Goal: Register for event/course

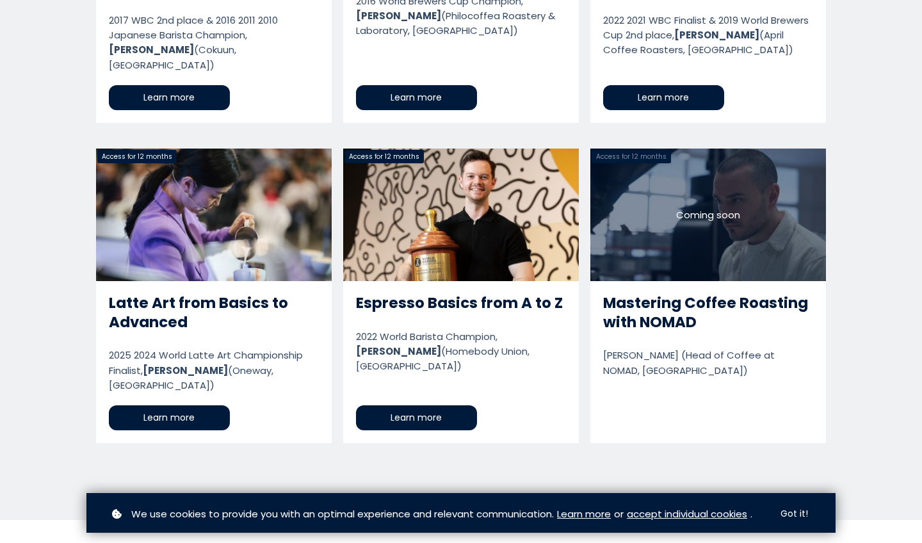
scroll to position [1294, 0]
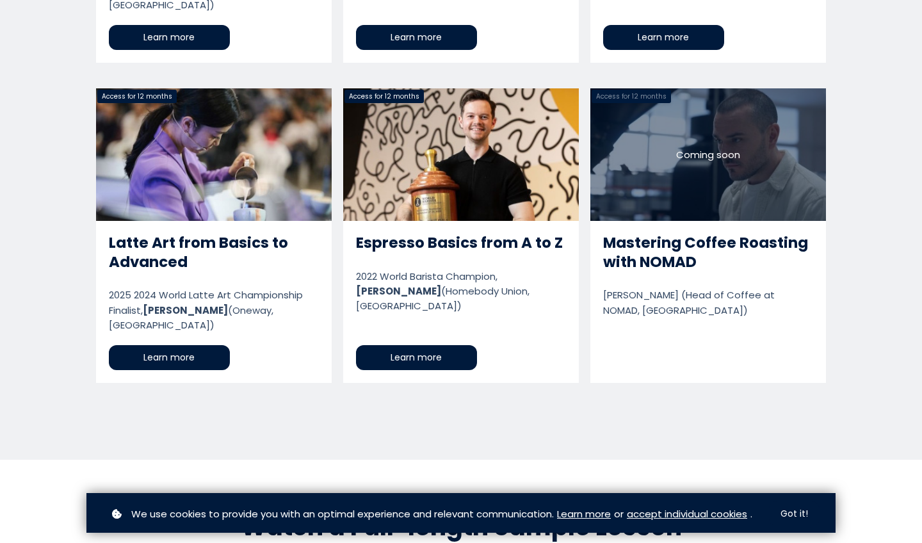
click at [674, 230] on link "Mastering Coffee Roasting with NOMAD" at bounding box center [708, 235] width 236 height 295
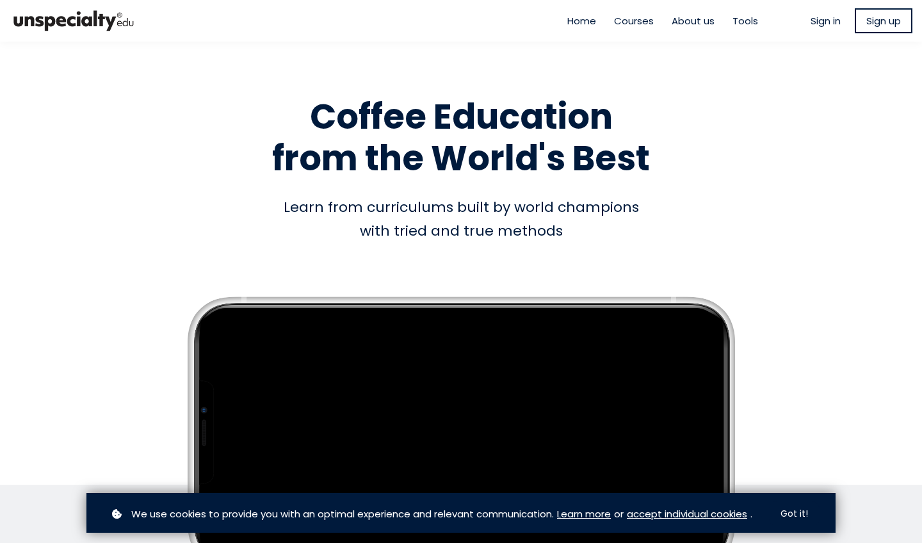
scroll to position [0, 0]
click at [874, 29] on link "Sign up" at bounding box center [884, 20] width 58 height 25
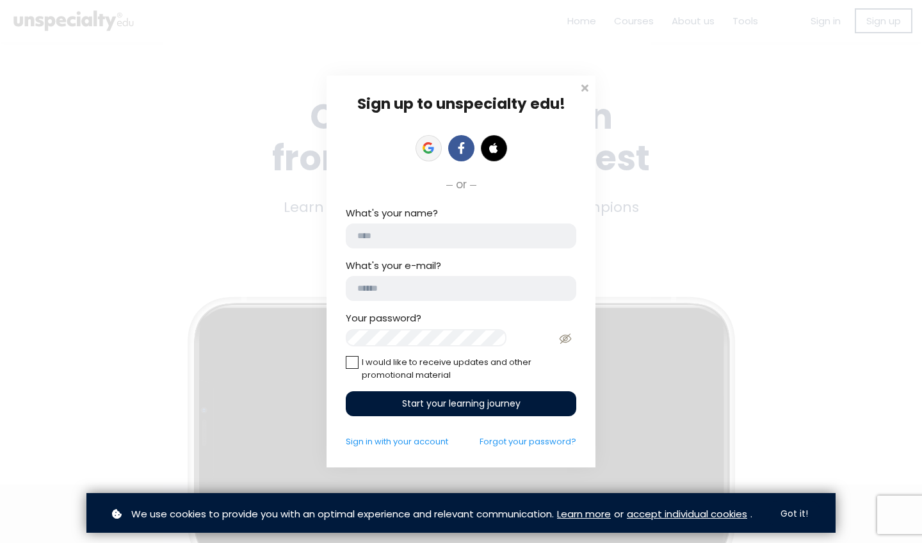
click at [435, 148] on link at bounding box center [429, 148] width 26 height 26
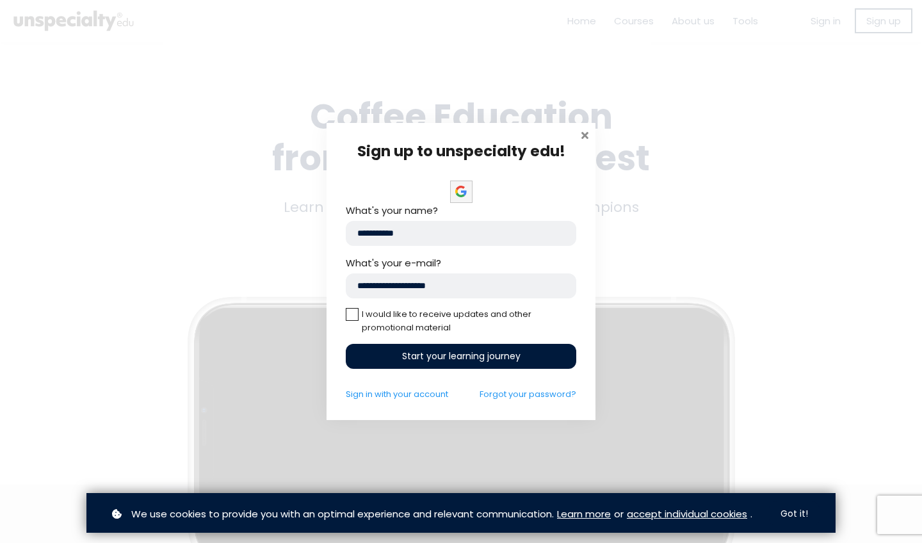
click at [580, 134] on span at bounding box center [584, 133] width 13 height 13
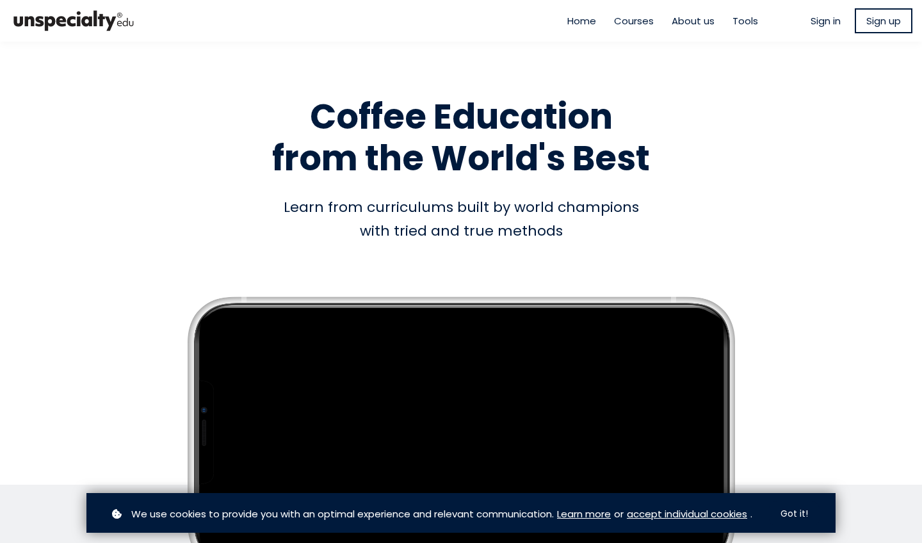
click at [813, 23] on span "Sign in" at bounding box center [826, 20] width 30 height 15
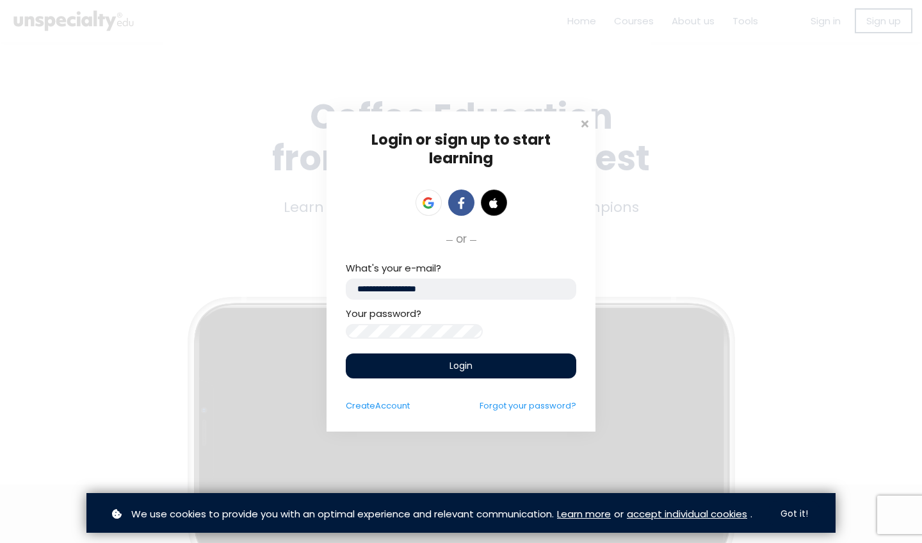
type input "**********"
click at [448, 368] on div "Login" at bounding box center [461, 365] width 231 height 25
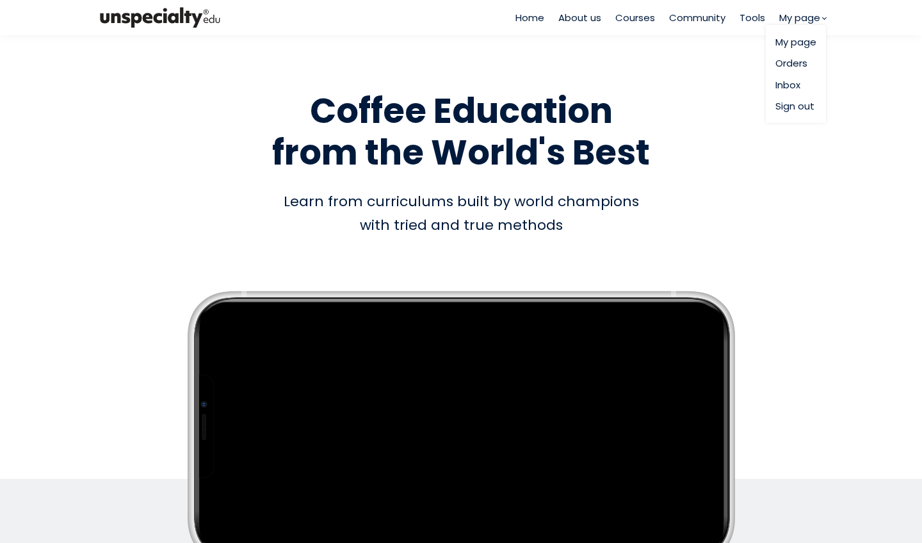
click at [784, 62] on link "Orders" at bounding box center [795, 63] width 41 height 15
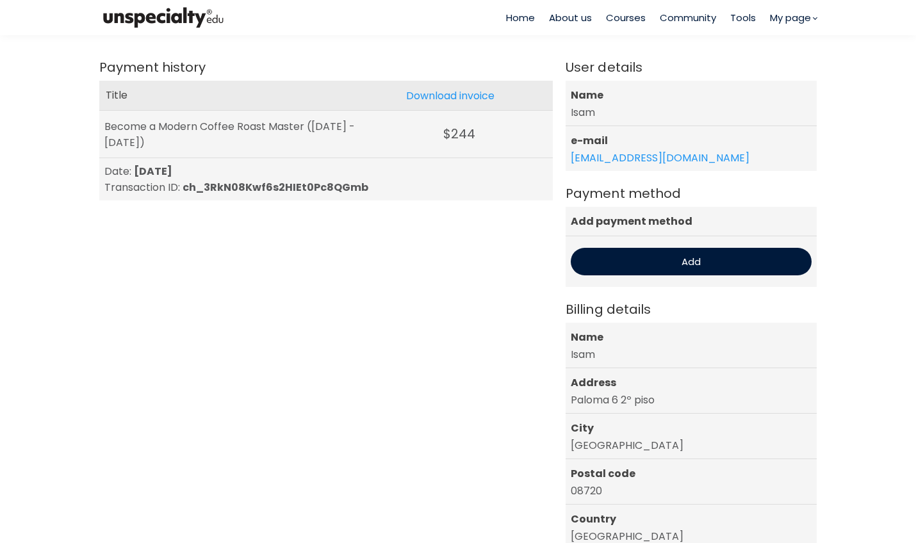
click at [257, 125] on div "Become a Modern Coffee Roast Master (Jul 13 2025 - Jul 13 2026)" at bounding box center [233, 134] width 259 height 32
click at [635, 18] on span "Courses" at bounding box center [626, 17] width 40 height 15
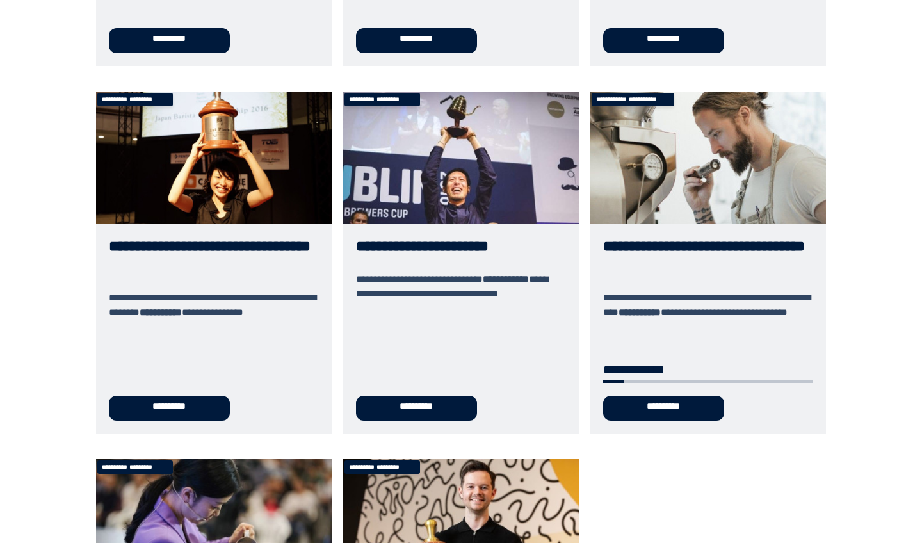
scroll to position [364, 0]
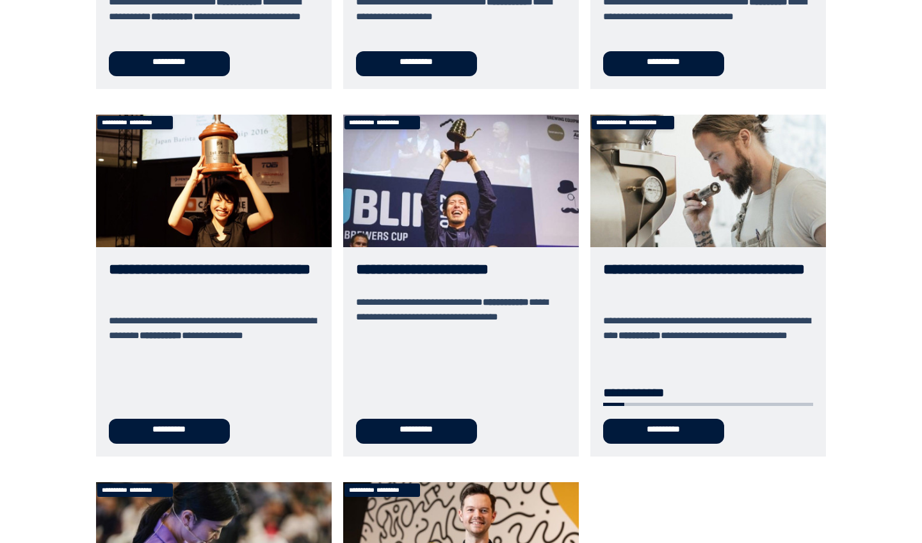
click at [652, 276] on link "**********" at bounding box center [708, 286] width 236 height 342
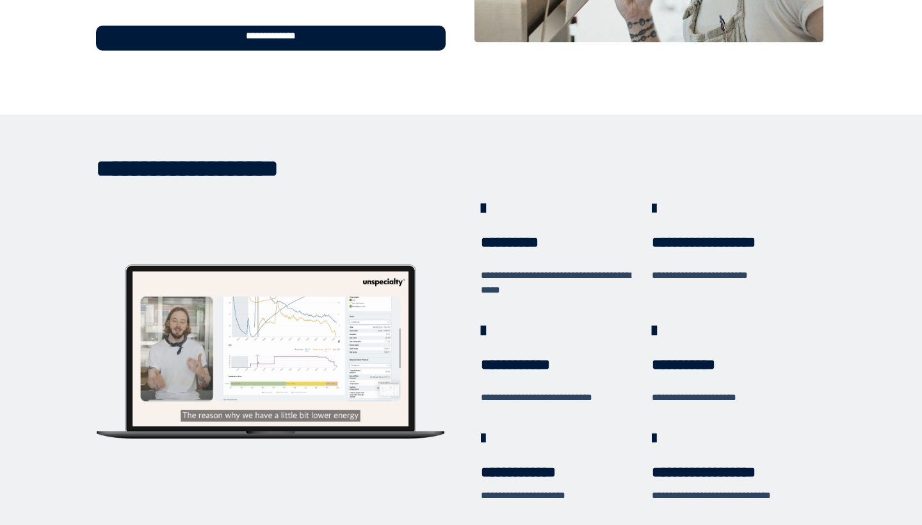
scroll to position [253, 0]
